Goal: Use online tool/utility: Utilize a website feature to perform a specific function

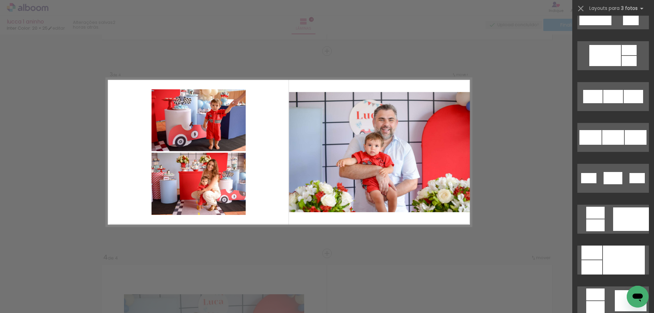
scroll to position [409, 0]
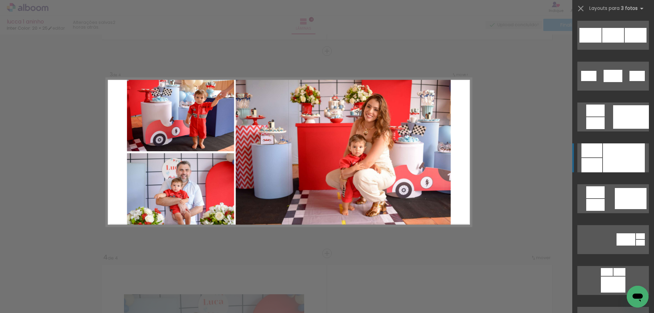
click at [603, 157] on div at bounding box center [624, 157] width 42 height 29
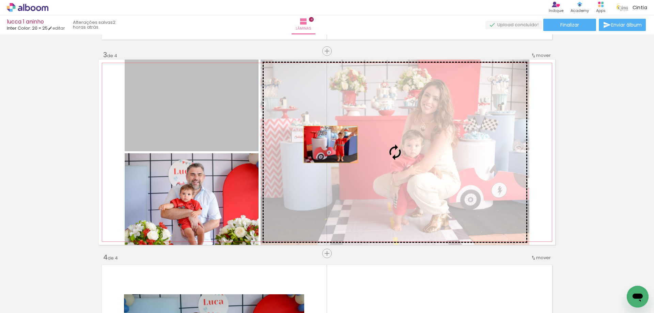
drag, startPoint x: 152, startPoint y: 105, endPoint x: 329, endPoint y: 145, distance: 181.6
click at [0, 0] on slot at bounding box center [0, 0] width 0 height 0
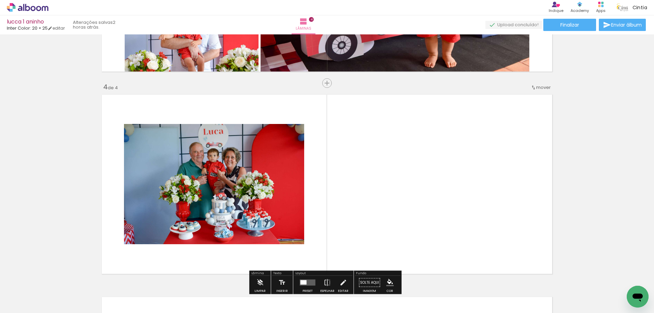
scroll to position [604, 0]
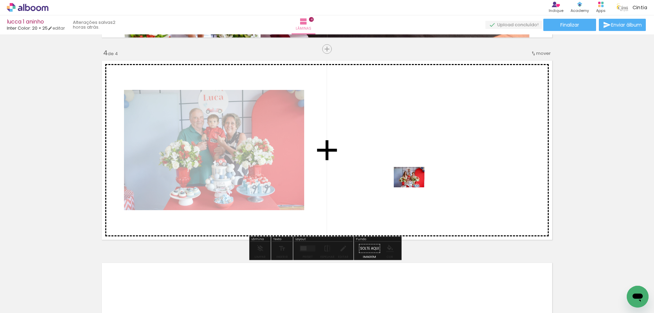
drag, startPoint x: 462, startPoint y: 296, endPoint x: 414, endPoint y: 184, distance: 122.0
click at [414, 184] on quentale-workspace at bounding box center [327, 156] width 654 height 313
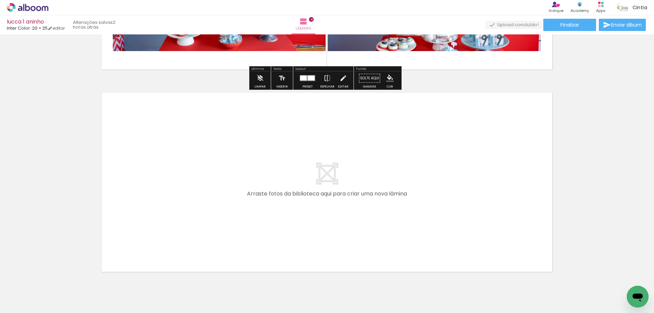
scroll to position [802, 0]
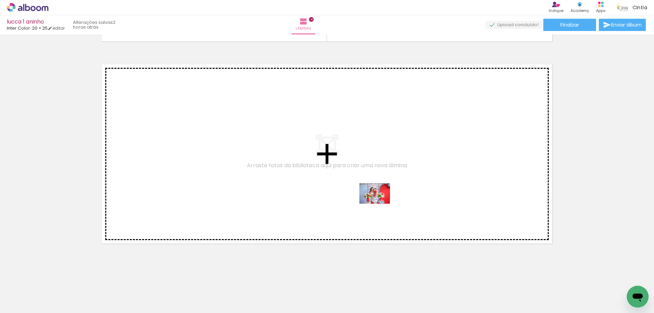
drag, startPoint x: 389, startPoint y: 292, endPoint x: 433, endPoint y: 263, distance: 52.8
click at [380, 203] on quentale-workspace at bounding box center [327, 156] width 654 height 313
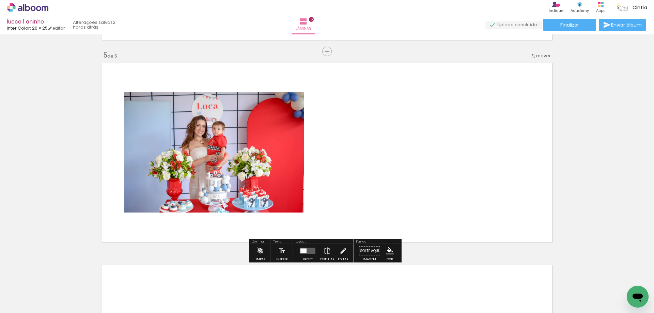
scroll to position [804, 0]
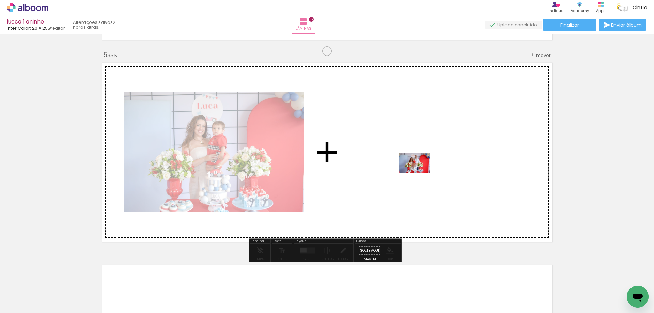
drag, startPoint x: 428, startPoint y: 277, endPoint x: 419, endPoint y: 172, distance: 105.9
click at [419, 172] on quentale-workspace at bounding box center [327, 156] width 654 height 313
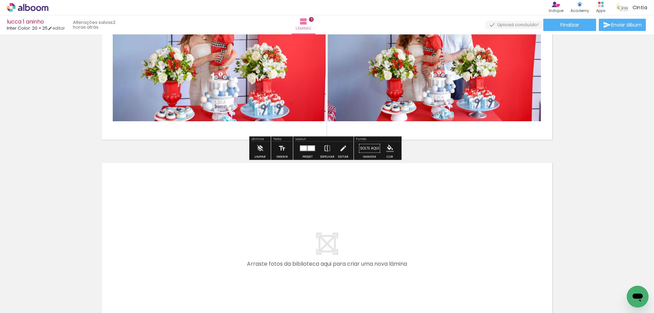
scroll to position [1005, 0]
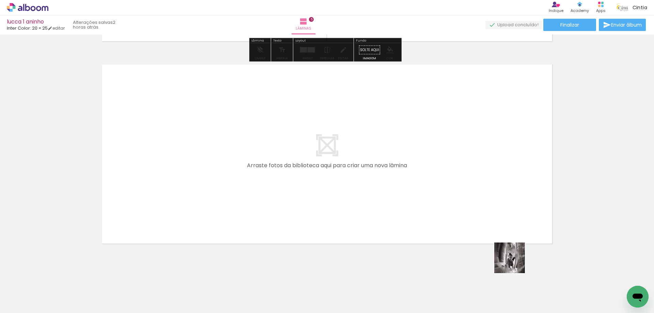
drag, startPoint x: 522, startPoint y: 269, endPoint x: 564, endPoint y: 271, distance: 42.0
click at [453, 211] on quentale-workspace at bounding box center [327, 156] width 654 height 313
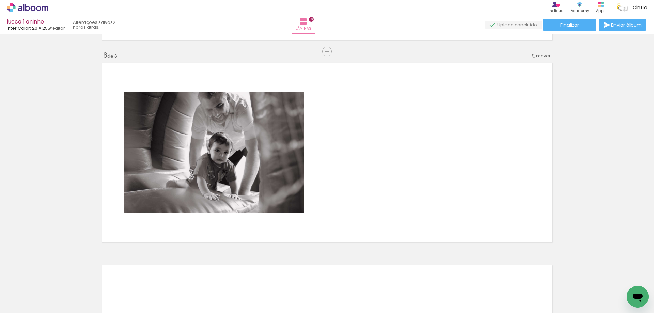
scroll to position [1007, 0]
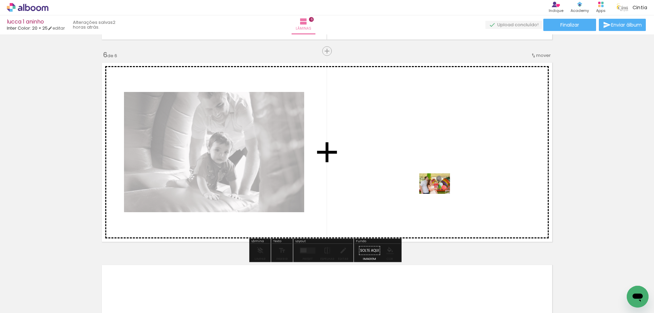
drag, startPoint x: 567, startPoint y: 291, endPoint x: 440, endPoint y: 194, distance: 160.4
click at [440, 194] on quentale-workspace at bounding box center [327, 156] width 654 height 313
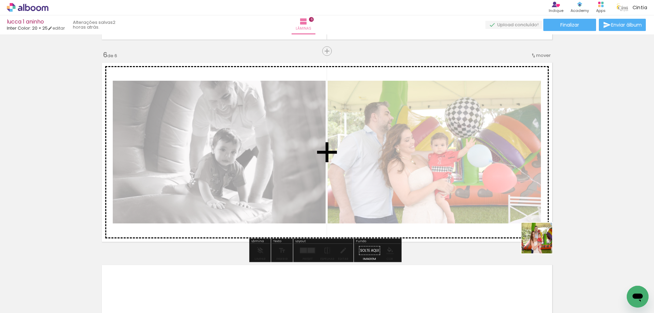
drag, startPoint x: 622, startPoint y: 296, endPoint x: 475, endPoint y: 201, distance: 174.9
click at [476, 203] on quentale-workspace at bounding box center [327, 156] width 654 height 313
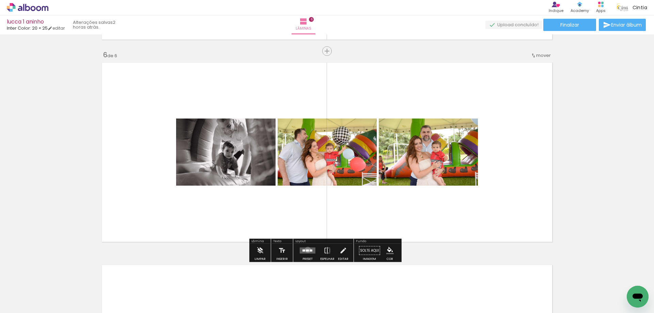
click at [306, 250] on div at bounding box center [307, 251] width 3 height 2
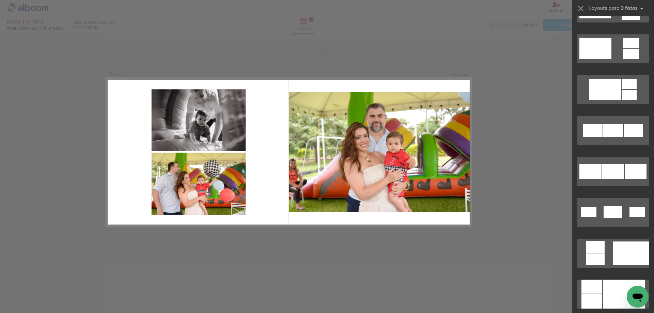
scroll to position [341, 0]
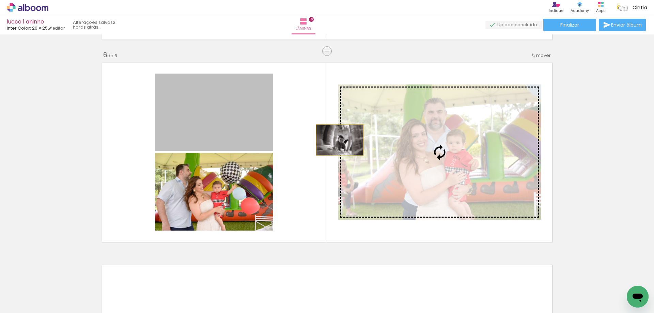
drag, startPoint x: 226, startPoint y: 118, endPoint x: 444, endPoint y: 161, distance: 222.7
click at [0, 0] on slot at bounding box center [0, 0] width 0 height 0
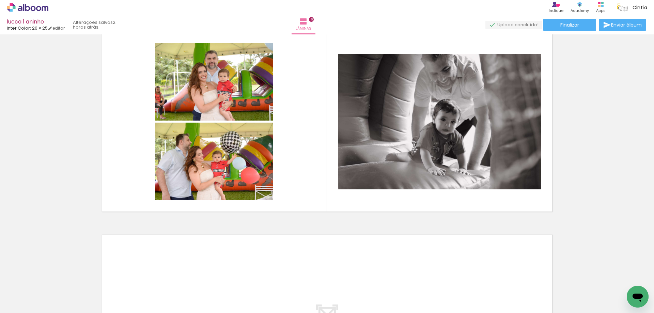
scroll to position [1003, 0]
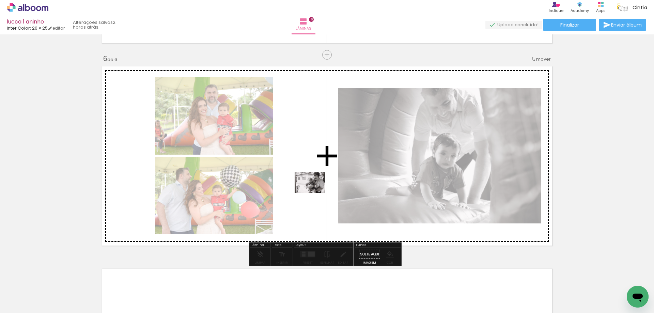
drag, startPoint x: 141, startPoint y: 287, endPoint x: 315, endPoint y: 193, distance: 197.6
click at [315, 193] on quentale-workspace at bounding box center [327, 156] width 654 height 313
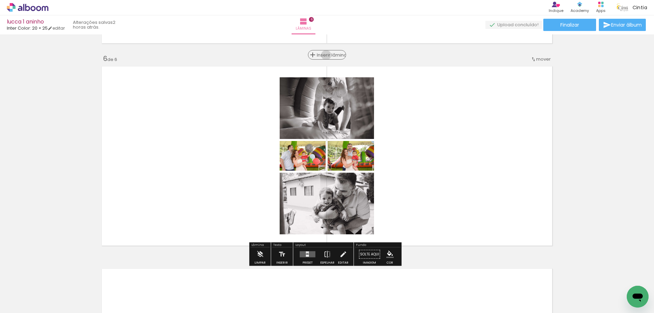
click at [327, 55] on span "Inserir lâmina" at bounding box center [330, 55] width 27 height 4
